Goal: Information Seeking & Learning: Find specific fact

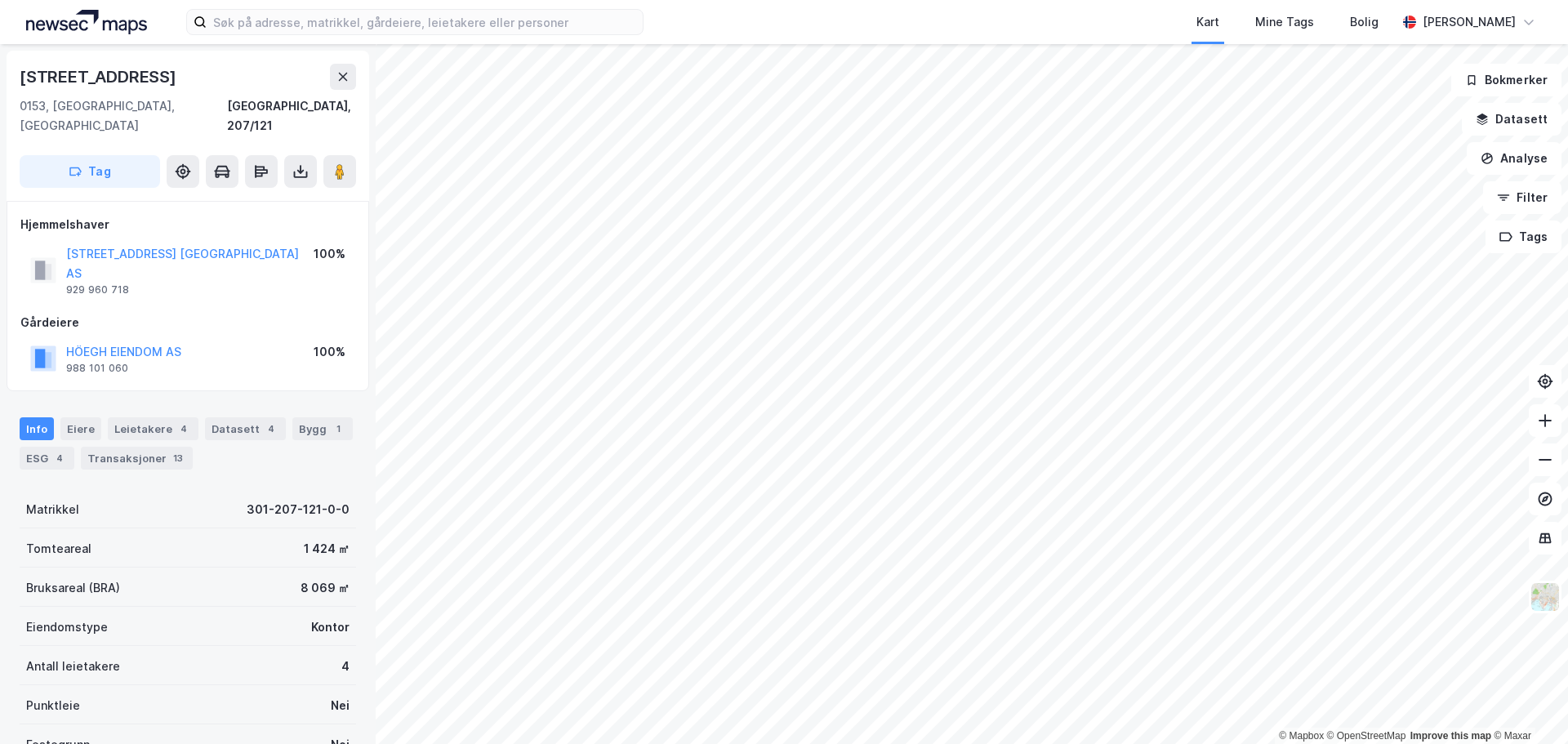
scroll to position [145, 0]
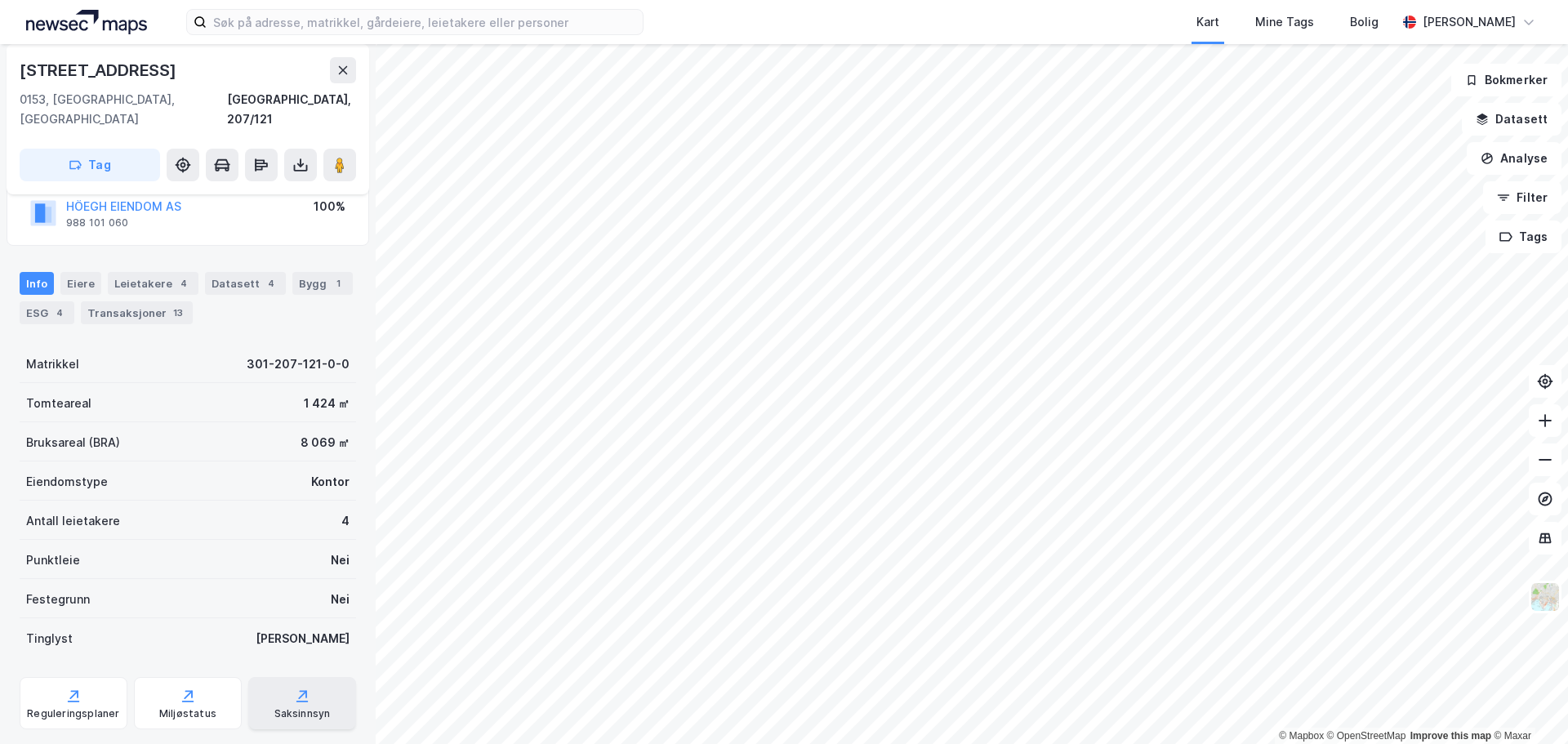
click at [287, 707] on div "Saksinnsyn" at bounding box center [303, 713] width 56 height 13
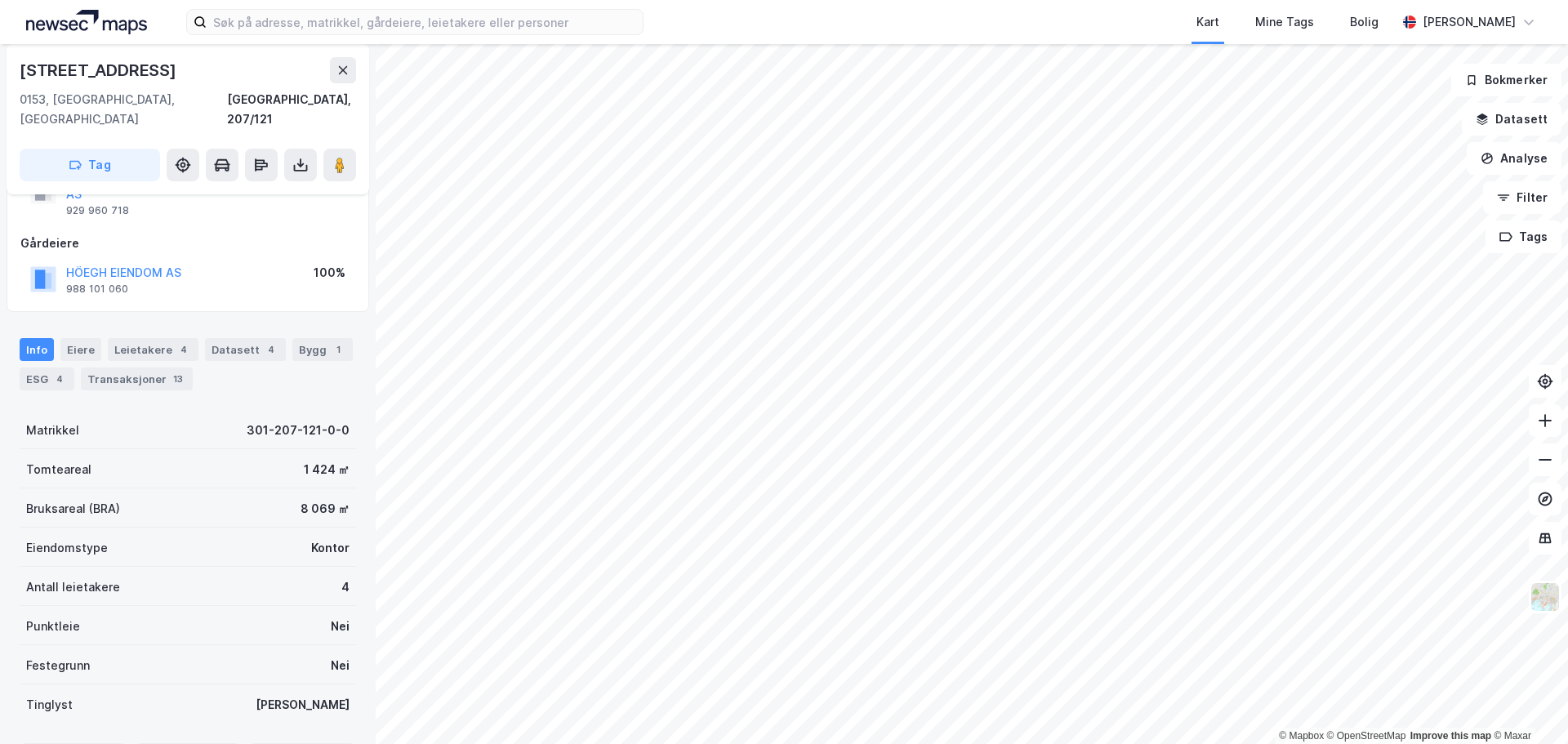
scroll to position [0, 0]
